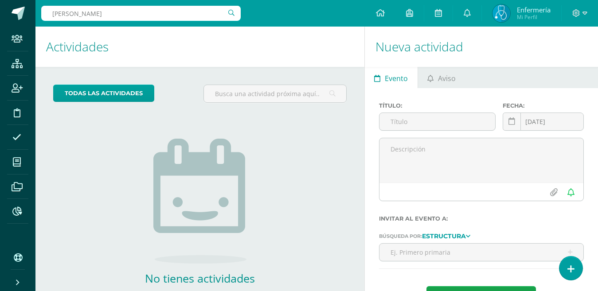
type input "[PERSON_NAME]"
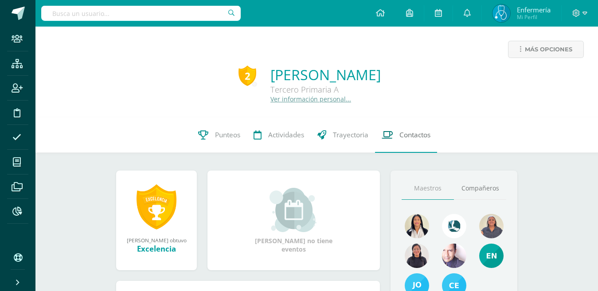
click at [402, 135] on span "Contactos" at bounding box center [414, 134] width 31 height 9
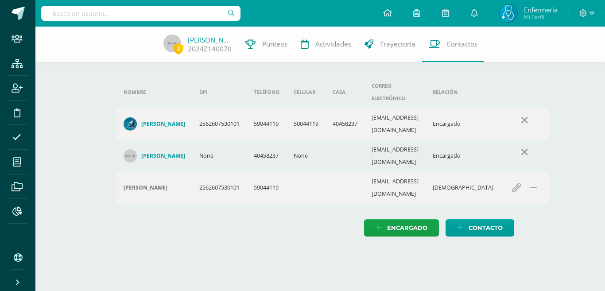
click at [231, 251] on html "Staff Estructura Inscripción Disciplina Asistencia Mis cursos Archivos Reportes…" at bounding box center [302, 127] width 605 height 254
click at [77, 14] on input "text" at bounding box center [140, 13] width 199 height 15
click at [129, 14] on input "text" at bounding box center [140, 13] width 199 height 15
type input "arriaza villagran"
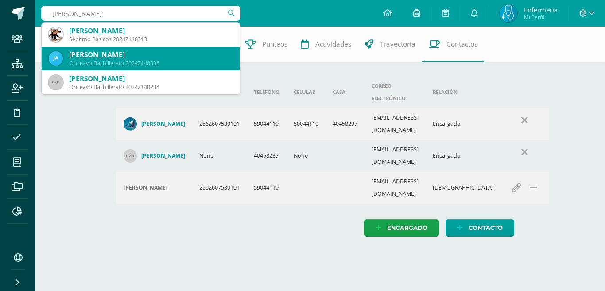
click at [135, 57] on div "Juan José Arreaza Villagrán" at bounding box center [151, 54] width 164 height 9
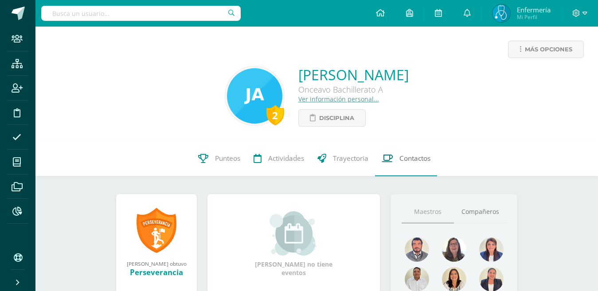
click at [408, 155] on span "Contactos" at bounding box center [414, 158] width 31 height 9
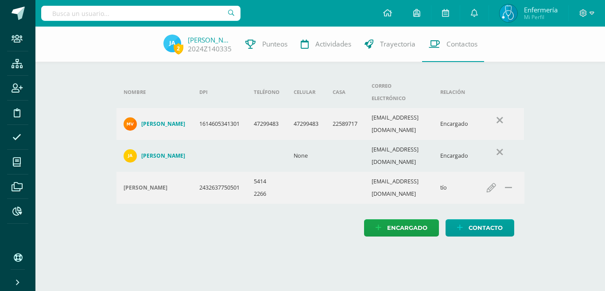
click at [260, 242] on html "Staff Estructura Inscripción Disciplina Asistencia Mis cursos Archivos Reportes…" at bounding box center [302, 127] width 605 height 254
click at [105, 17] on input "text" at bounding box center [140, 13] width 199 height 15
